Goal: Find specific fact: Find specific fact

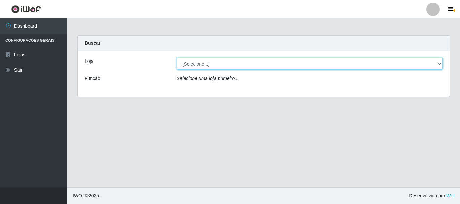
click at [200, 63] on select "[Selecione...] [GEOGRAPHIC_DATA] [GEOGRAPHIC_DATA]" at bounding box center [310, 64] width 266 height 12
select select "64"
click at [177, 58] on select "[Selecione...] [GEOGRAPHIC_DATA] [GEOGRAPHIC_DATA]" at bounding box center [310, 64] width 266 height 12
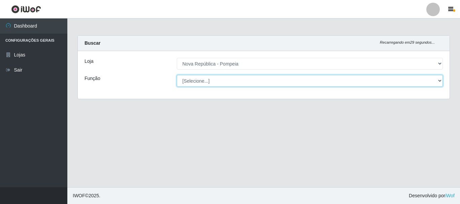
click at [202, 83] on select "[Selecione...] Balconista Operador de Caixa Recepcionista Repositor" at bounding box center [310, 81] width 266 height 12
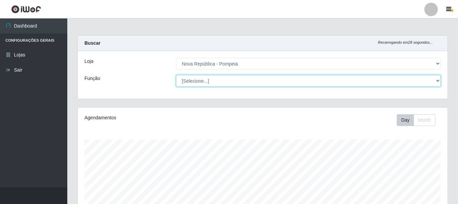
select select "22"
click at [176, 75] on select "[Selecione...] Balconista Operador de Caixa Recepcionista Repositor" at bounding box center [308, 81] width 265 height 12
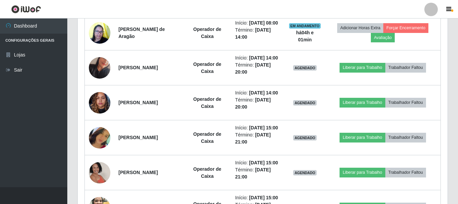
scroll to position [303, 0]
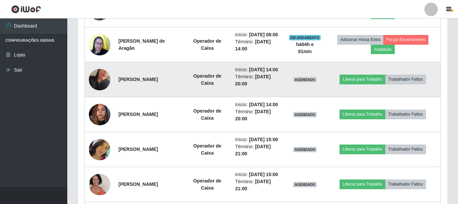
drag, startPoint x: 119, startPoint y: 97, endPoint x: 183, endPoint y: 93, distance: 64.5
click at [183, 93] on td "[PERSON_NAME]" at bounding box center [148, 79] width 69 height 35
copy strong "[PERSON_NAME]"
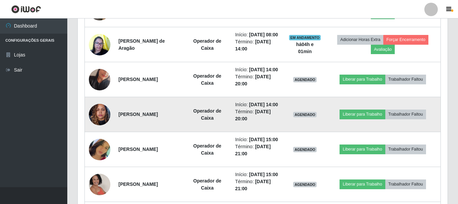
drag, startPoint x: 118, startPoint y: 141, endPoint x: 168, endPoint y: 138, distance: 49.6
click at [168, 132] on td "[PERSON_NAME]" at bounding box center [148, 114] width 69 height 35
copy strong "[PERSON_NAME]"
